Goal: Task Accomplishment & Management: Complete application form

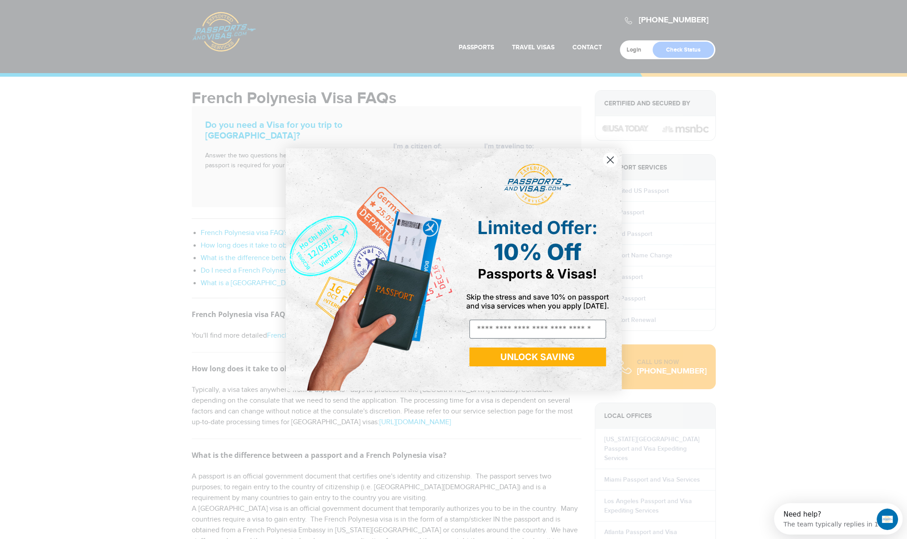
click at [613, 159] on circle "Close dialog" at bounding box center [610, 159] width 15 height 15
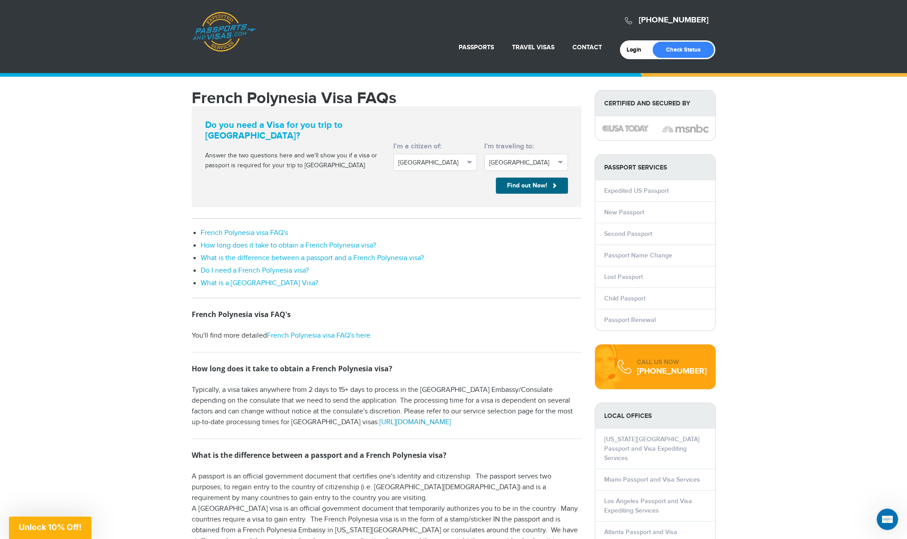
click at [394, 421] on link "[URL][DOMAIN_NAME]" at bounding box center [416, 422] width 72 height 9
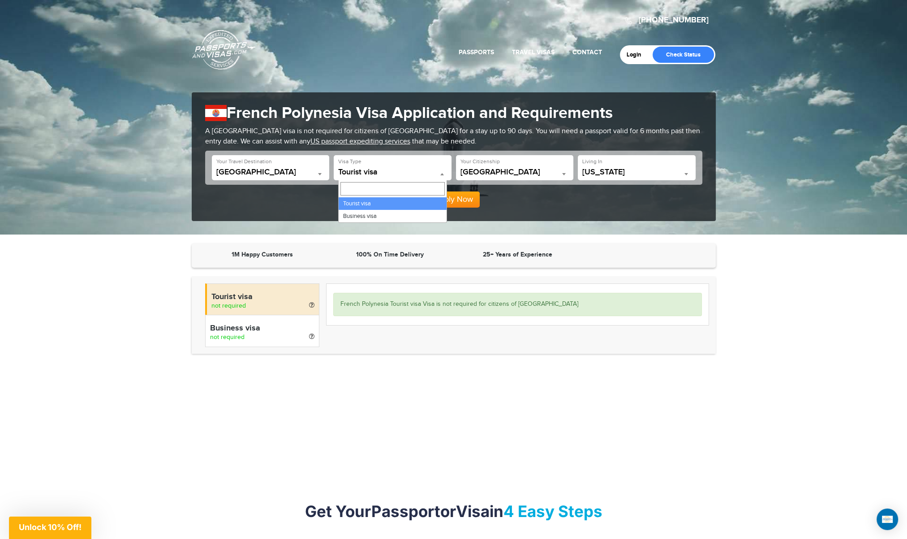
click at [443, 173] on b at bounding box center [442, 174] width 4 height 2
click at [559, 173] on span "[GEOGRAPHIC_DATA]" at bounding box center [515, 172] width 109 height 9
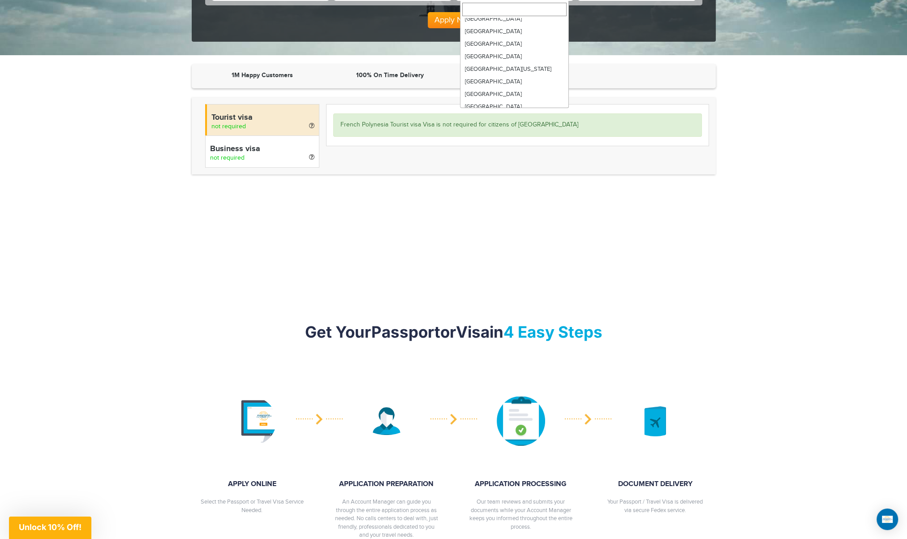
scroll to position [2547, 0]
select select "**********"
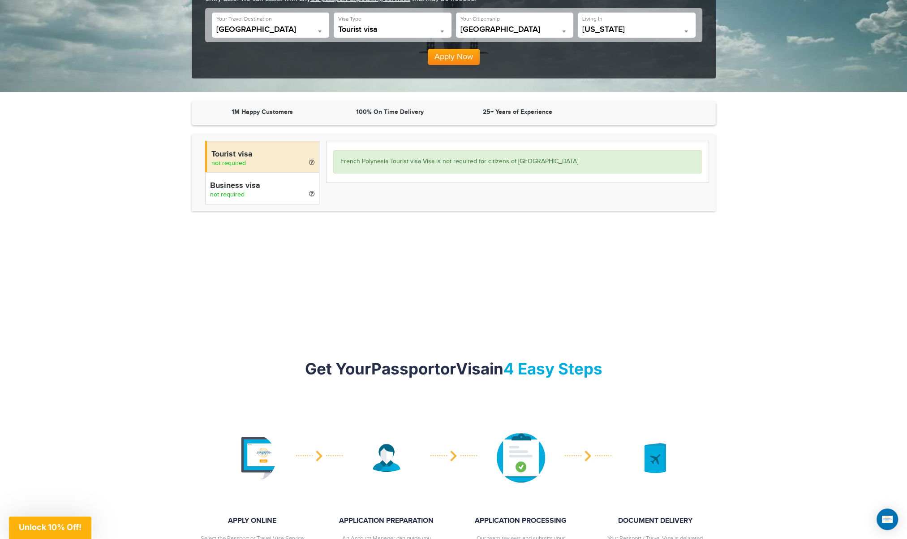
scroll to position [123, 0]
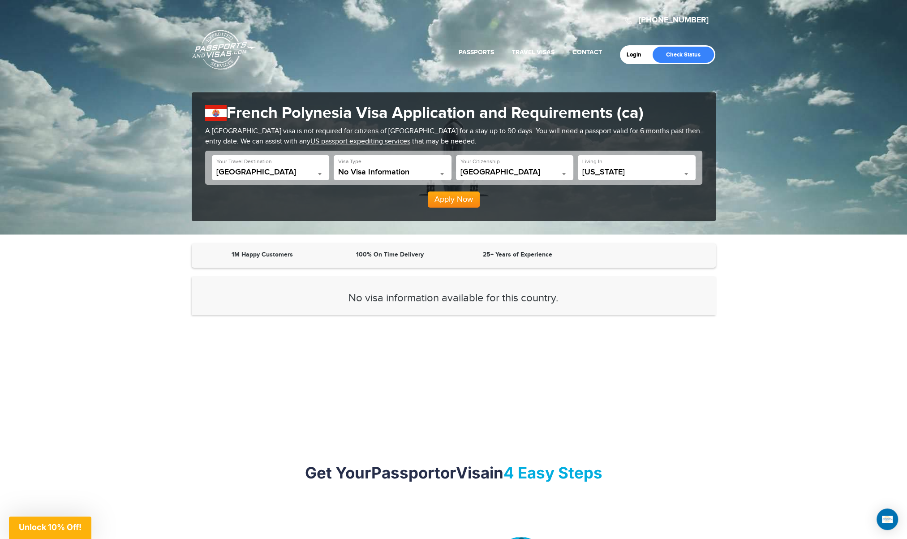
click at [448, 203] on button "Apply Now" at bounding box center [454, 199] width 52 height 16
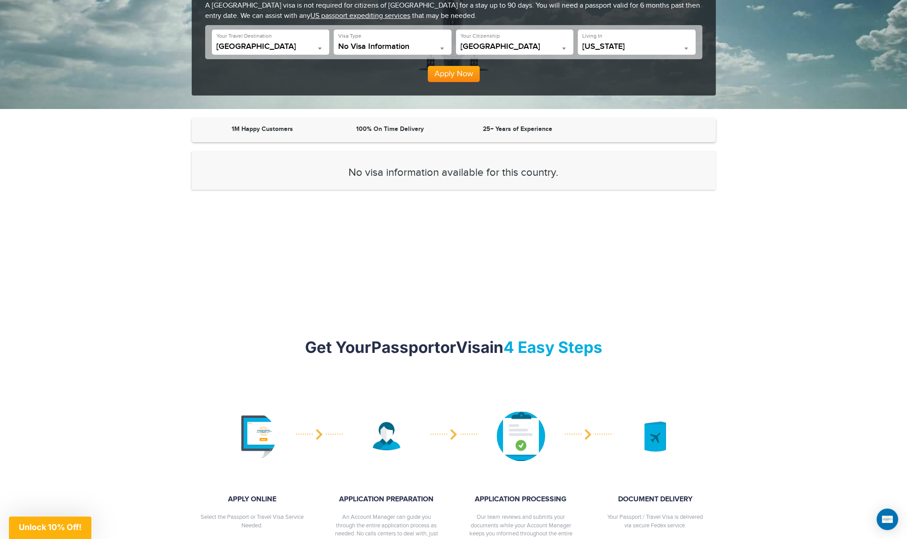
scroll to position [52, 0]
